Goal: Transaction & Acquisition: Purchase product/service

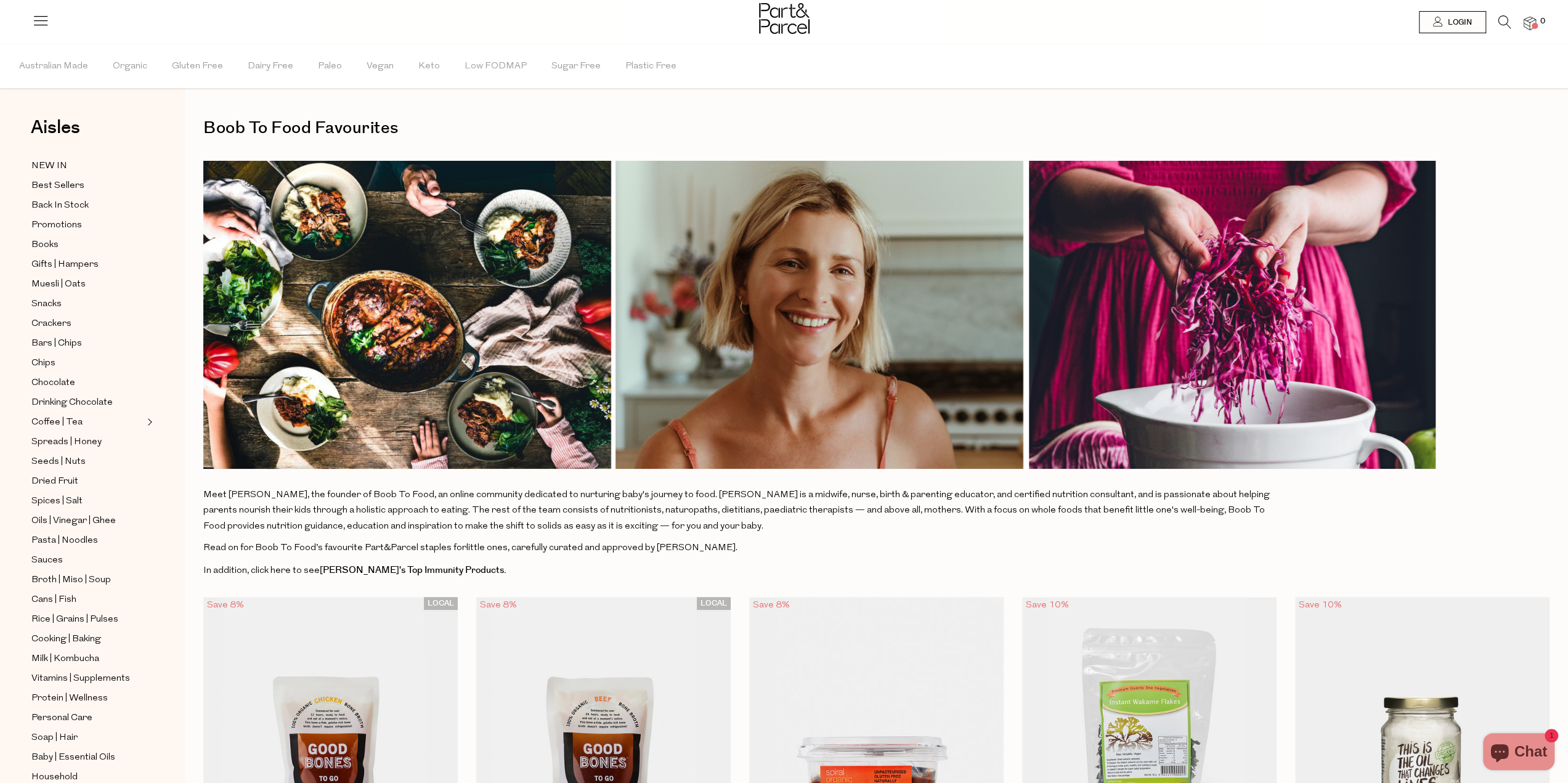
click at [41, 31] on link at bounding box center [40, 25] width 17 height 13
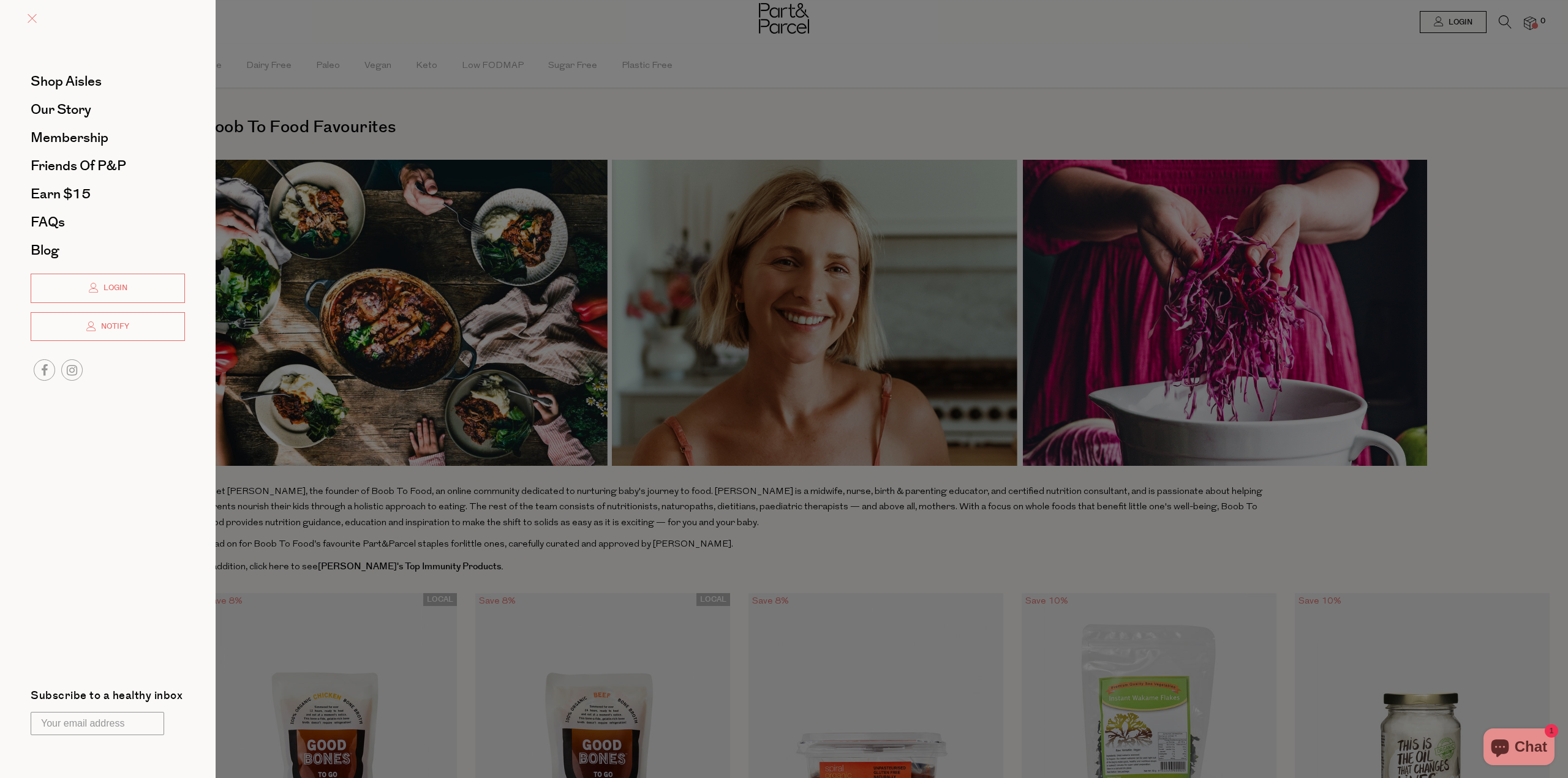
click at [29, 18] on span at bounding box center [32, 19] width 9 height 9
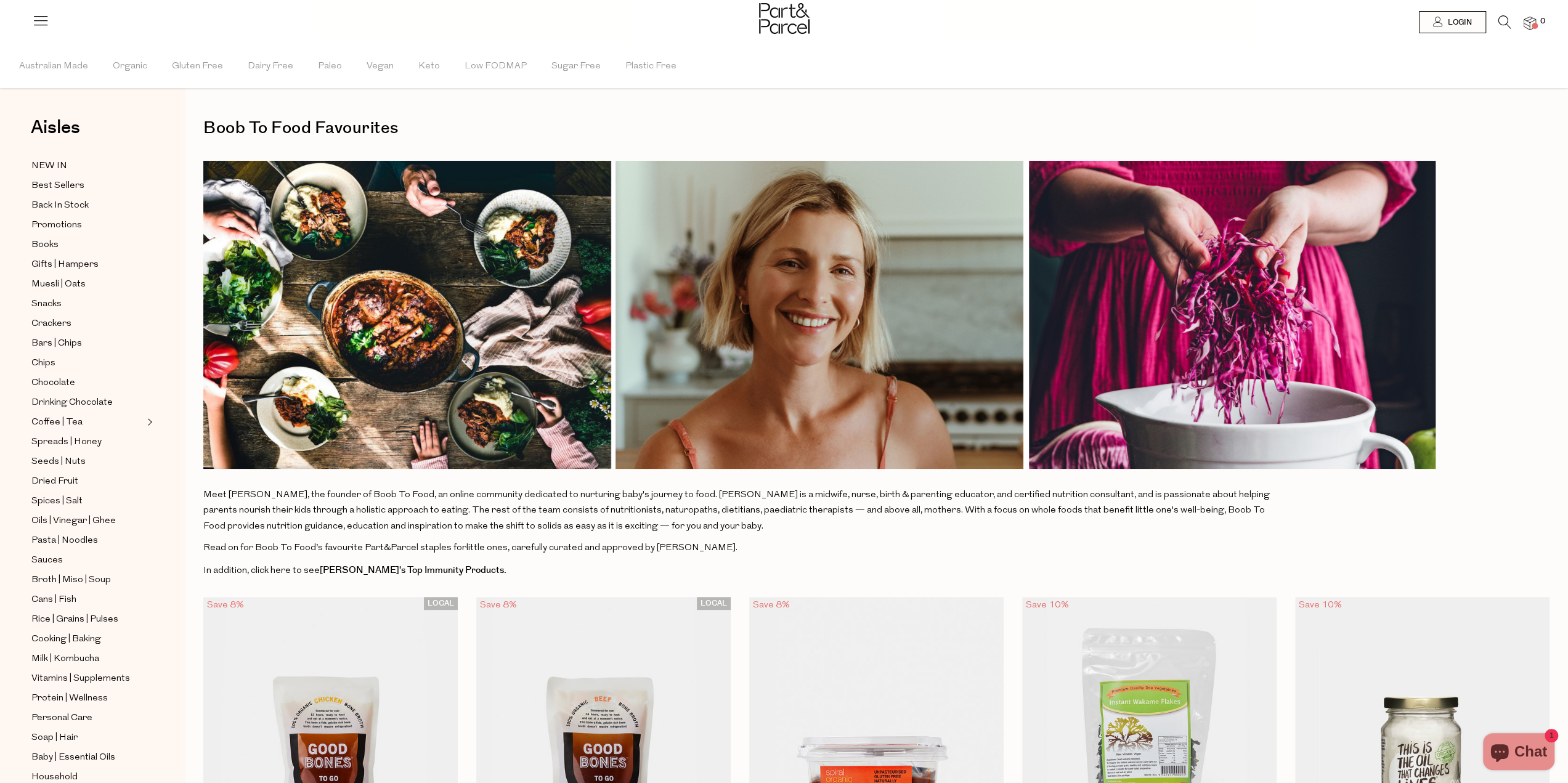
click at [1504, 22] on icon at bounding box center [1504, 22] width 13 height 13
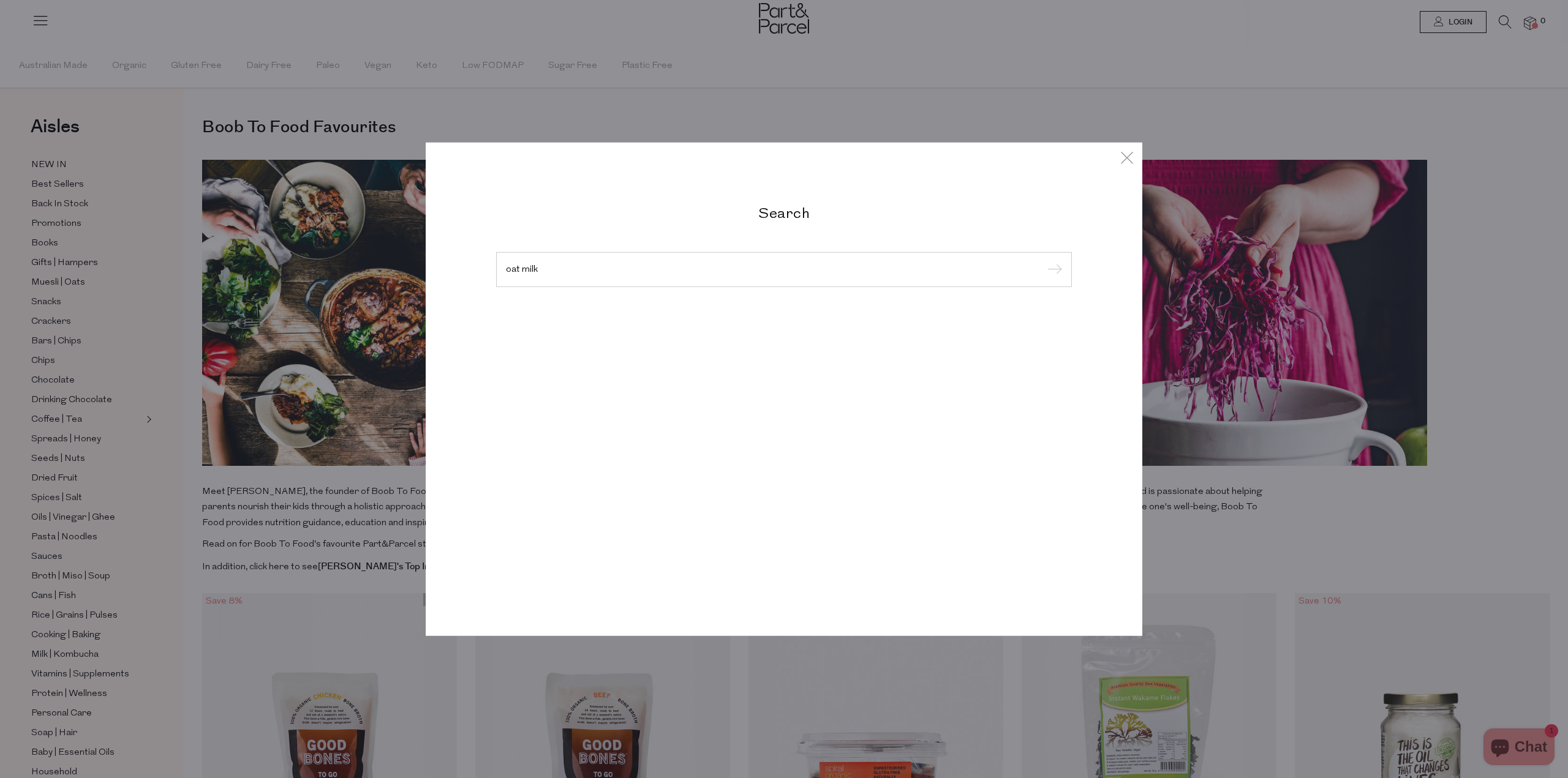
type input "oat milk"
click at [1044, 261] on input "submit" at bounding box center [1052, 270] width 19 height 19
